Goal: Task Accomplishment & Management: Manage account settings

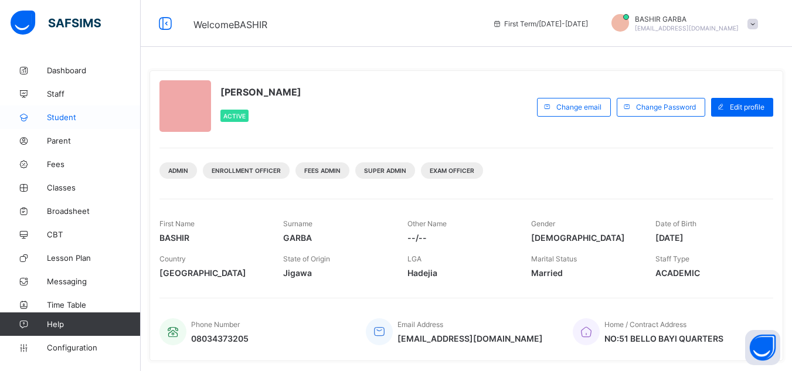
click at [67, 115] on span "Student" at bounding box center [94, 117] width 94 height 9
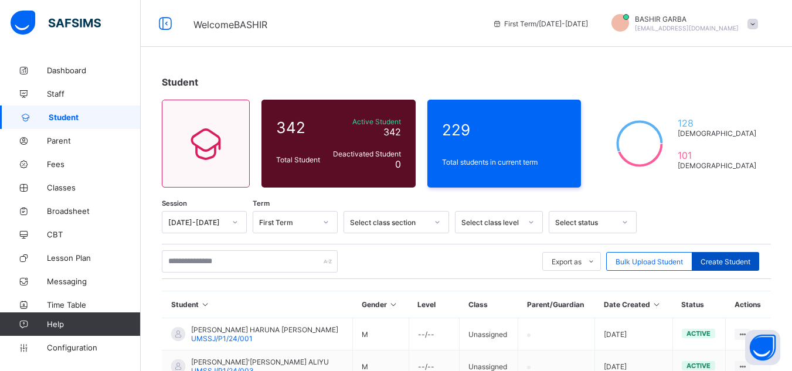
click at [739, 261] on span "Create Student" at bounding box center [725, 261] width 50 height 9
select select "**"
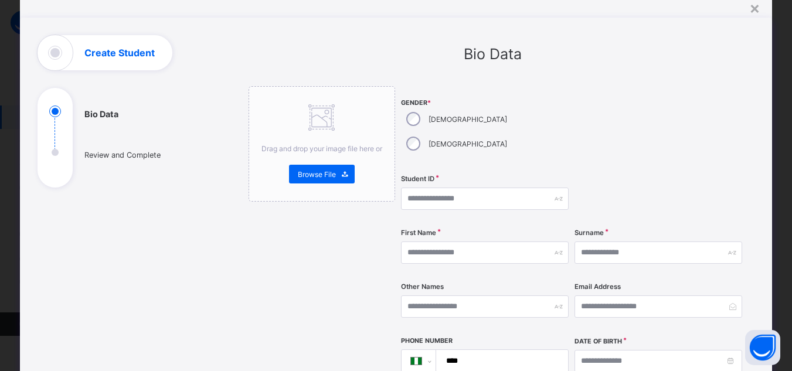
scroll to position [39, 0]
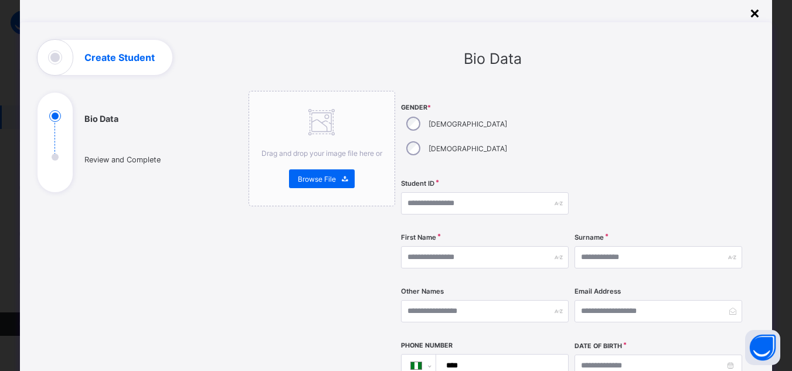
click at [750, 12] on div "×" at bounding box center [754, 12] width 11 height 20
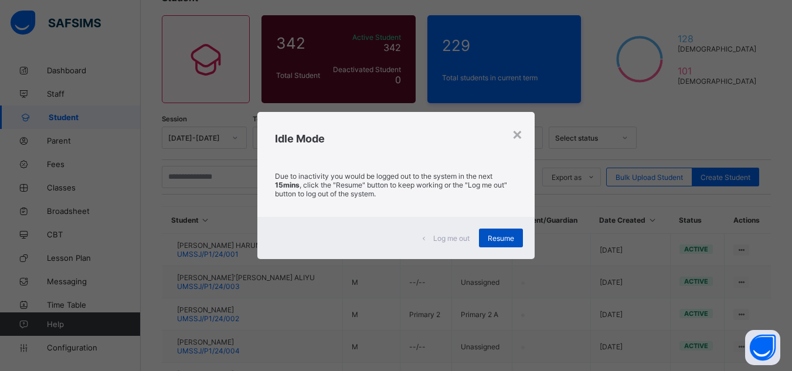
click at [504, 232] on div "Resume" at bounding box center [501, 238] width 44 height 19
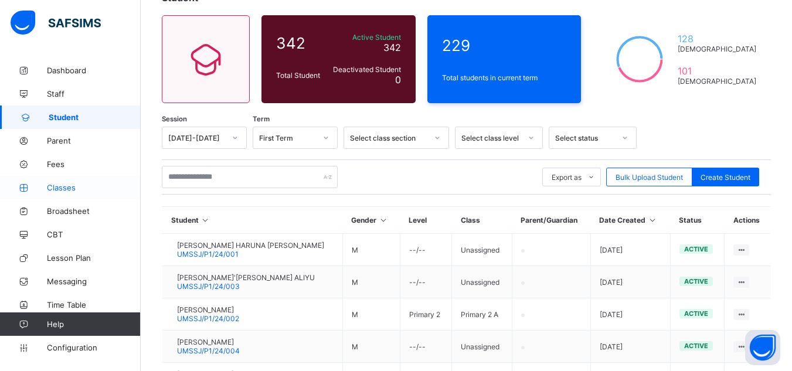
click at [79, 185] on span "Classes" at bounding box center [94, 187] width 94 height 9
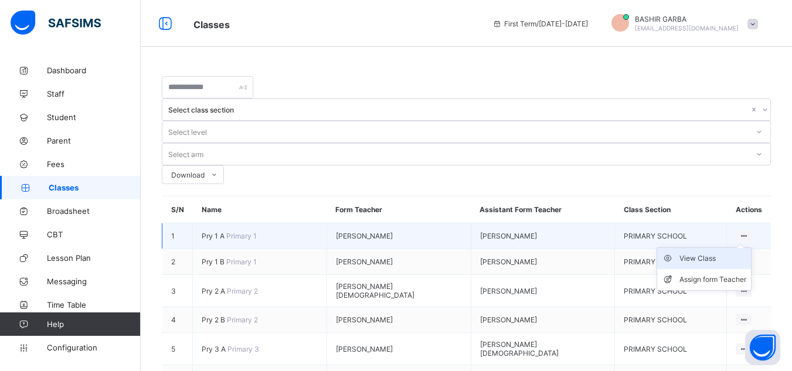
click at [732, 253] on div "View Class" at bounding box center [712, 259] width 67 height 12
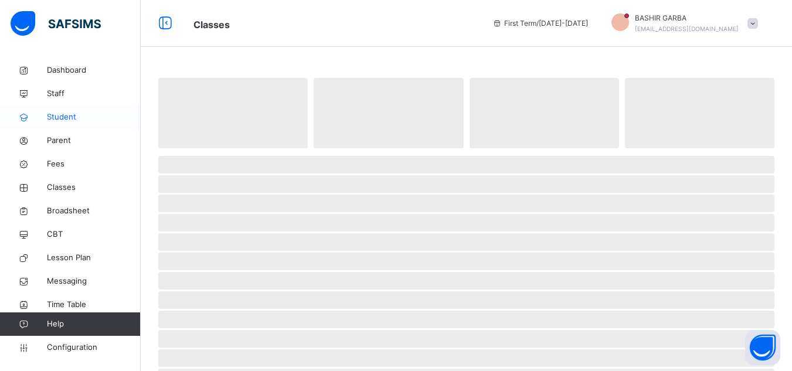
click at [66, 114] on span "Student" at bounding box center [94, 117] width 94 height 12
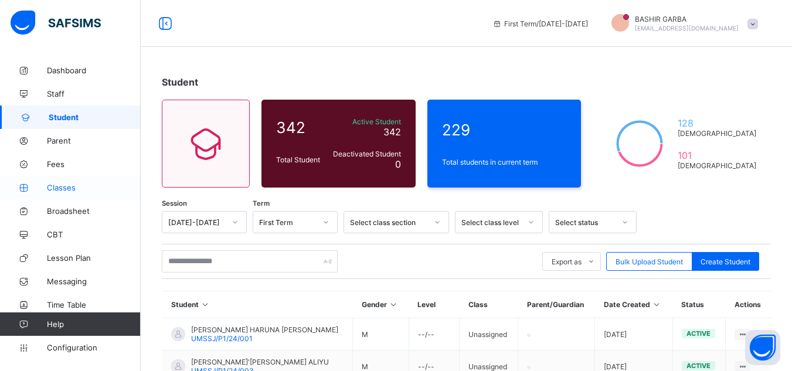
click at [70, 189] on span "Classes" at bounding box center [94, 187] width 94 height 9
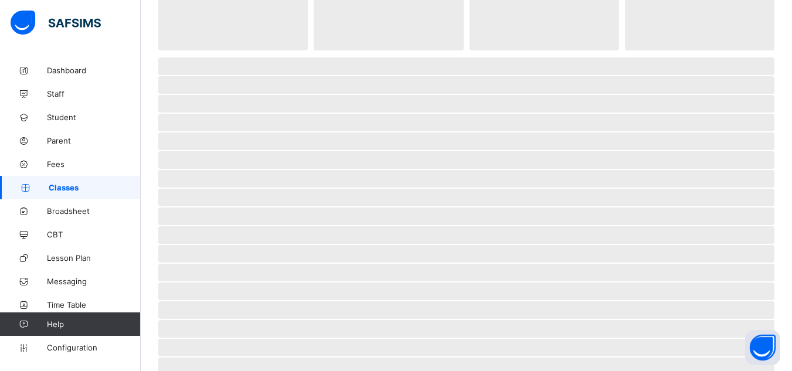
scroll to position [97, 0]
click at [791, 255] on html "First Term / [DATE]-[DATE] BASHIR GARBA [EMAIL_ADDRESS][DOMAIN_NAME] Dashboard …" at bounding box center [396, 223] width 792 height 640
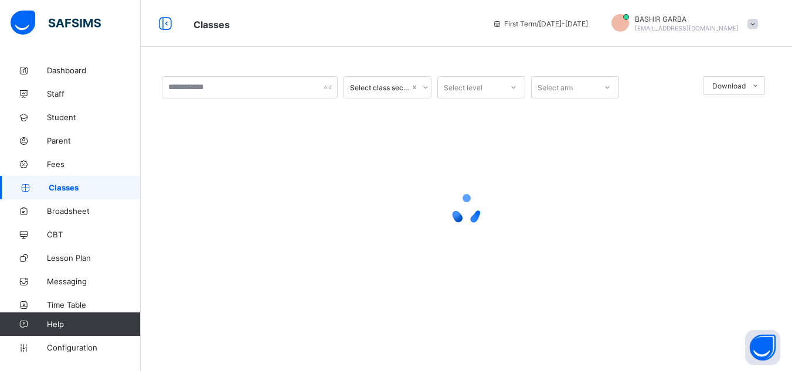
scroll to position [0, 0]
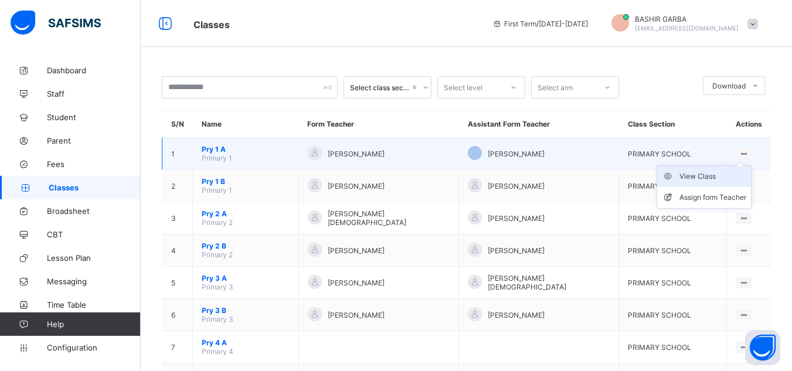
click at [720, 175] on div "View Class" at bounding box center [712, 177] width 67 height 12
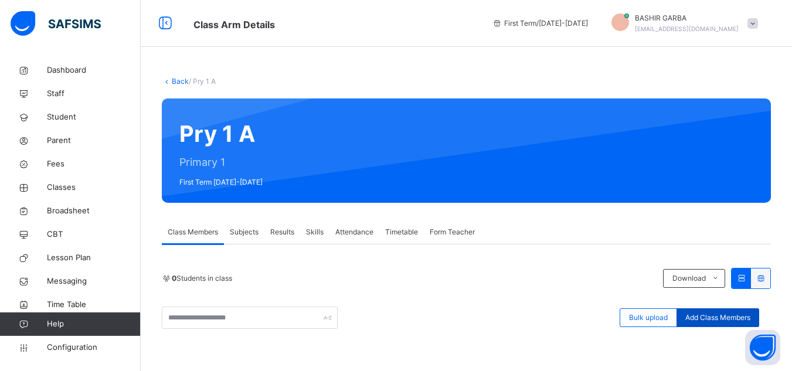
click at [708, 318] on span "Add Class Members" at bounding box center [717, 317] width 65 height 11
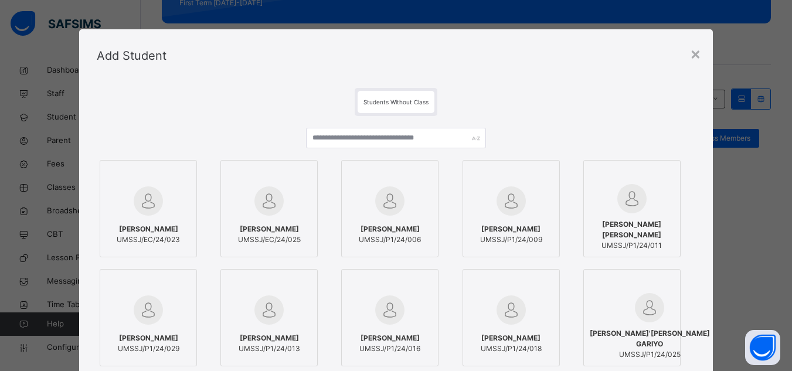
scroll to position [181, 0]
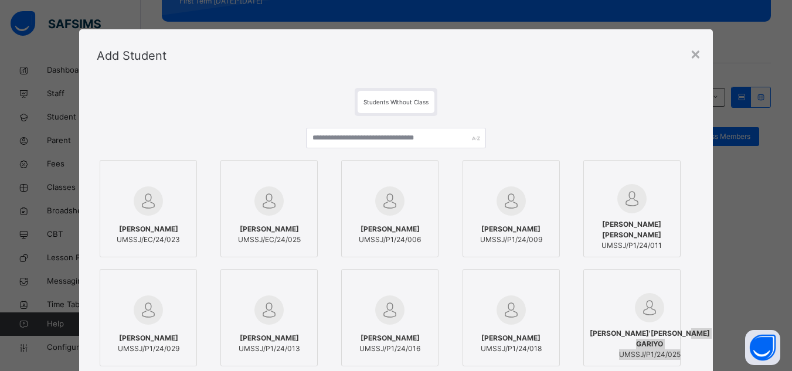
drag, startPoint x: 689, startPoint y: 350, endPoint x: 704, endPoint y: 343, distance: 16.8
click at [704, 343] on div "Students Without Class [PERSON_NAME] UMSSJ/EC/24/023 [PERSON_NAME] UMSSJ/EC/24/…" at bounding box center [395, 269] width 633 height 375
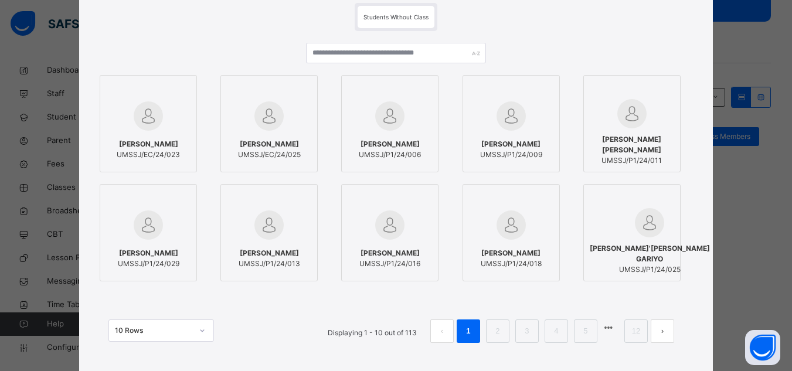
scroll to position [86, 0]
drag, startPoint x: 599, startPoint y: 148, endPoint x: 582, endPoint y: 47, distance: 102.2
click at [582, 47] on div "[PERSON_NAME] UMSSJ/EC/24/023 [PERSON_NAME] UMSSJ/EC/24/025 [PERSON_NAME] UMSSJ…" at bounding box center [396, 197] width 598 height 335
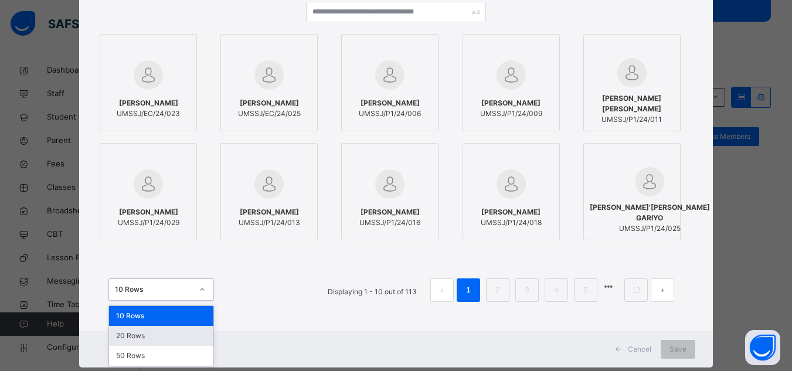
click at [195, 301] on div "option 20 Rows focused, 2 of 3. 3 results available. Use Up and Down to choose …" at bounding box center [160, 289] width 105 height 22
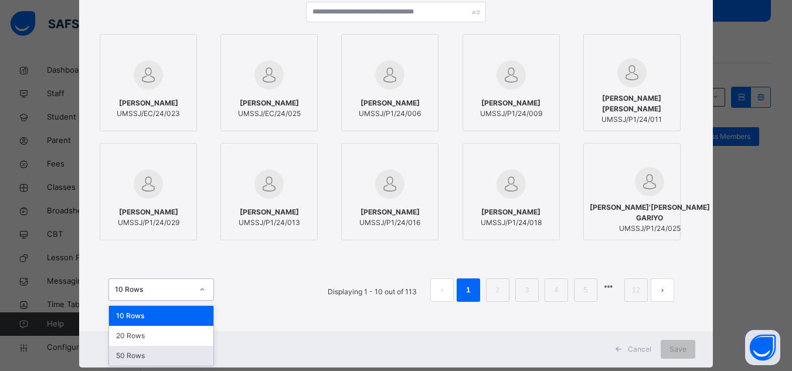
click at [174, 352] on div "50 Rows" at bounding box center [161, 356] width 104 height 20
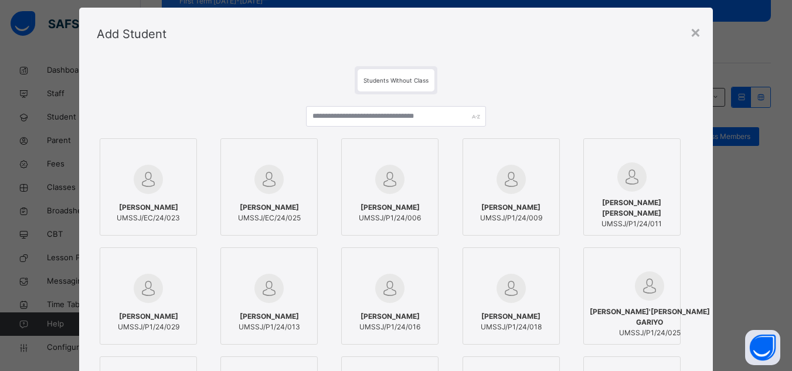
scroll to position [0, 0]
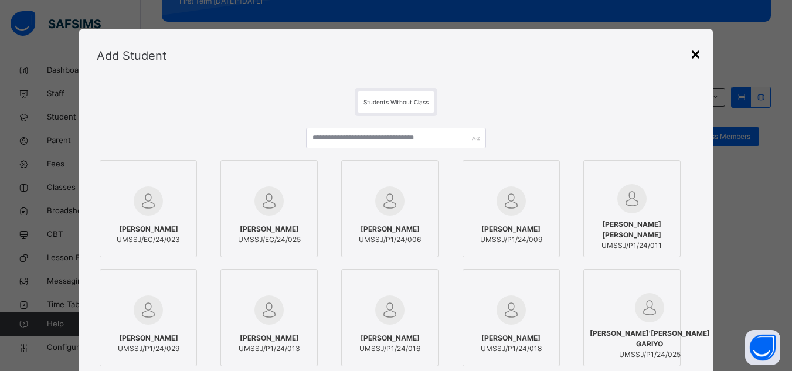
click at [695, 56] on div "×" at bounding box center [695, 53] width 11 height 25
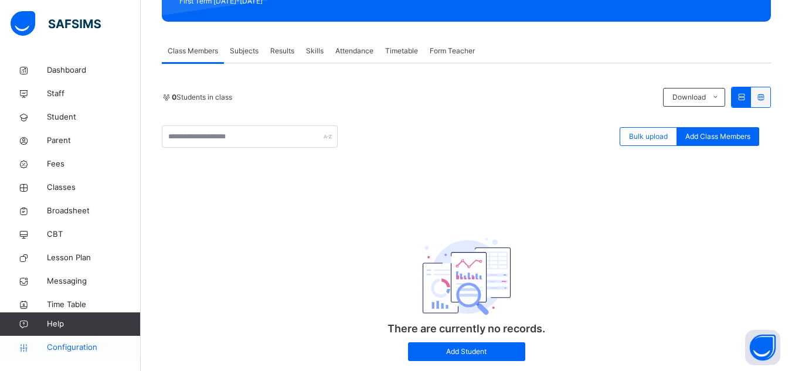
click at [60, 342] on span "Configuration" at bounding box center [93, 348] width 93 height 12
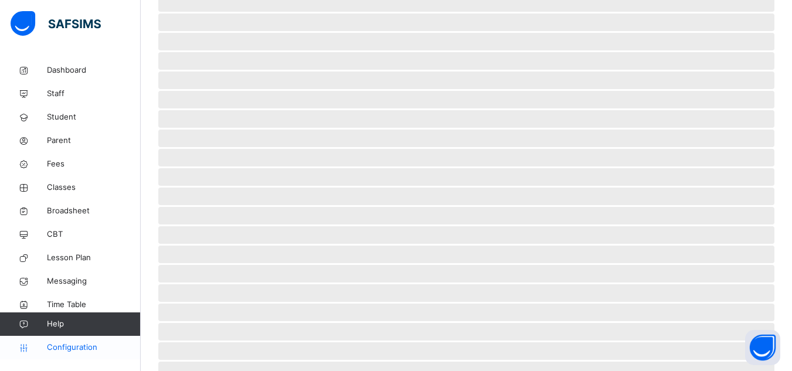
scroll to position [117, 0]
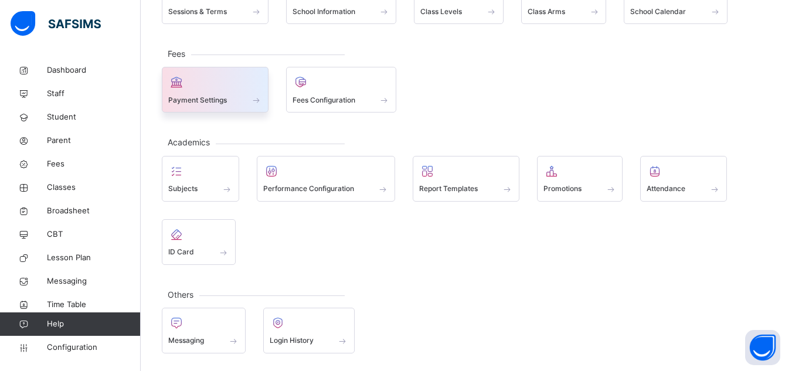
click at [243, 88] on div at bounding box center [215, 82] width 94 height 18
